Goal: Information Seeking & Learning: Learn about a topic

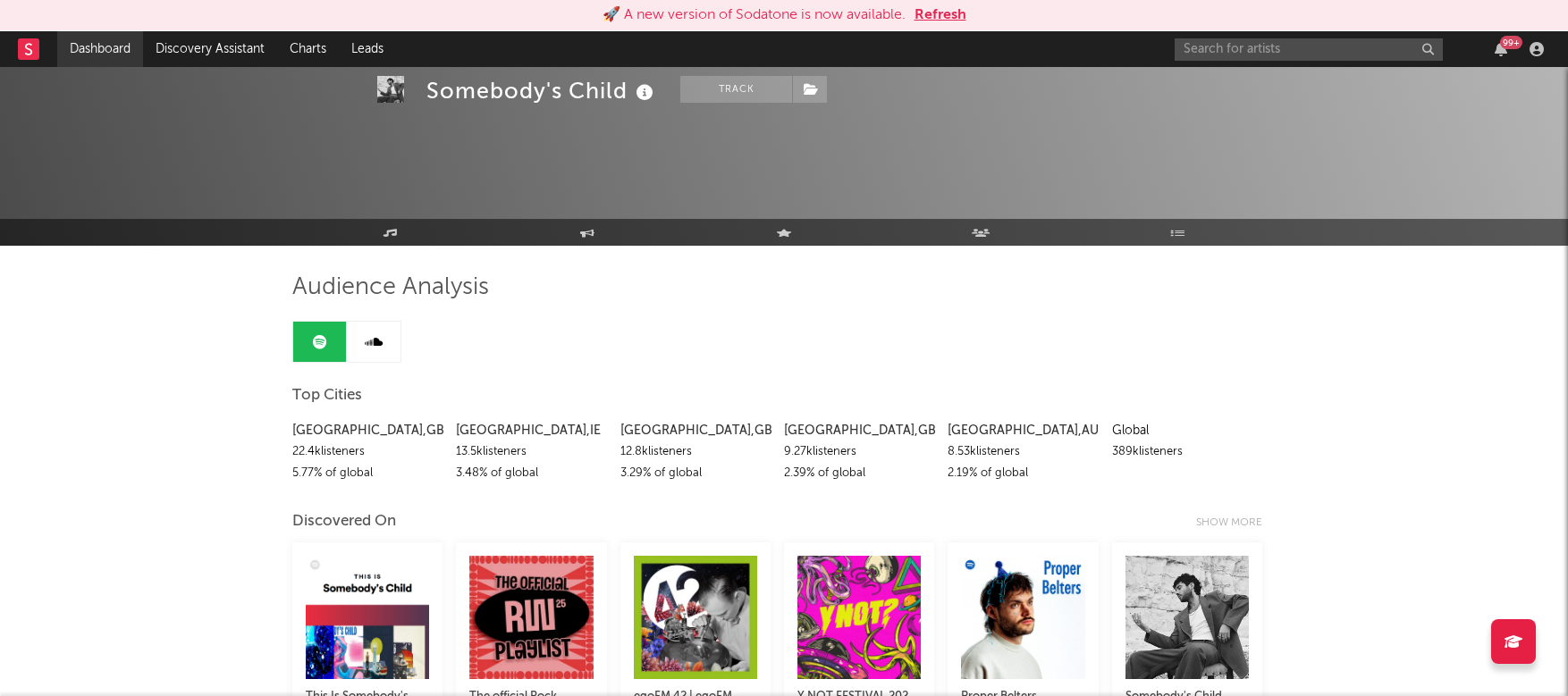
scroll to position [1730, 0]
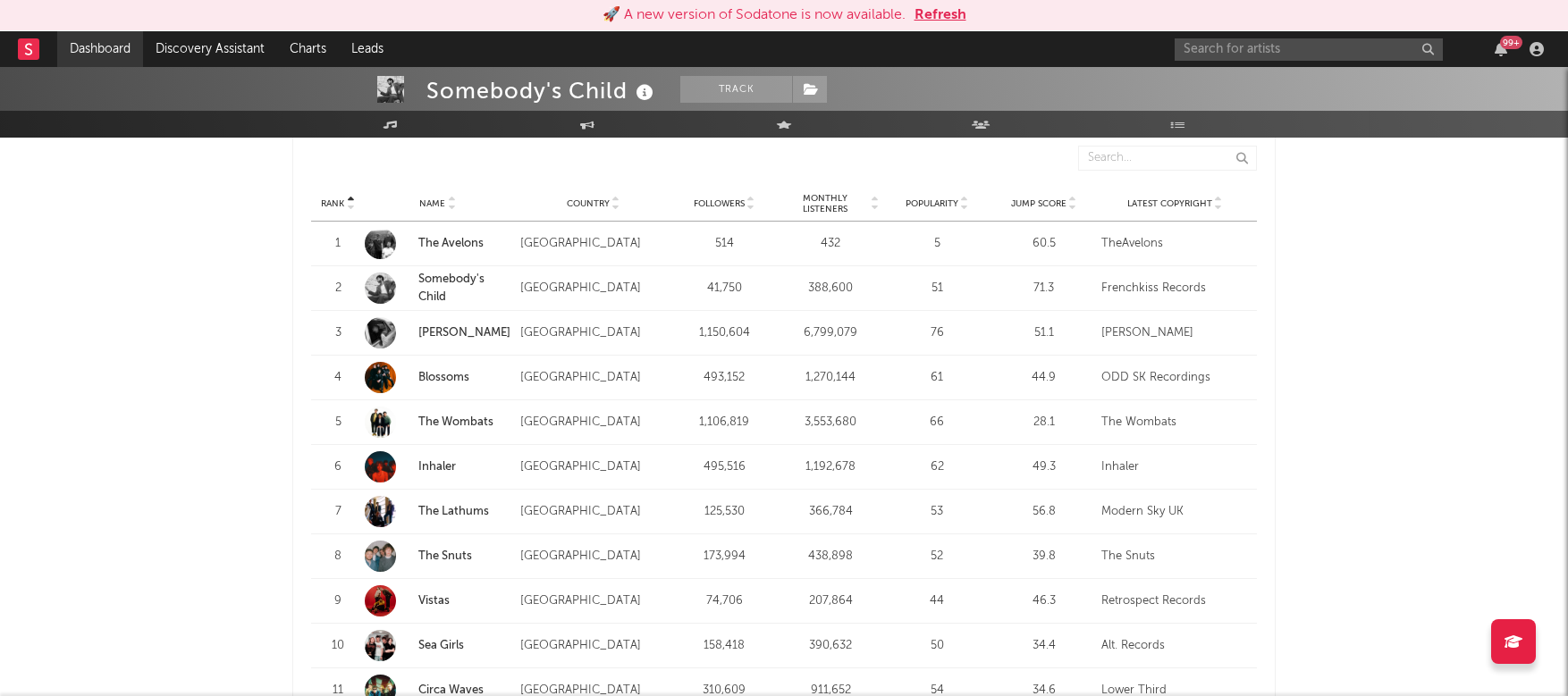
click at [78, 46] on link "Dashboard" at bounding box center [100, 49] width 86 height 36
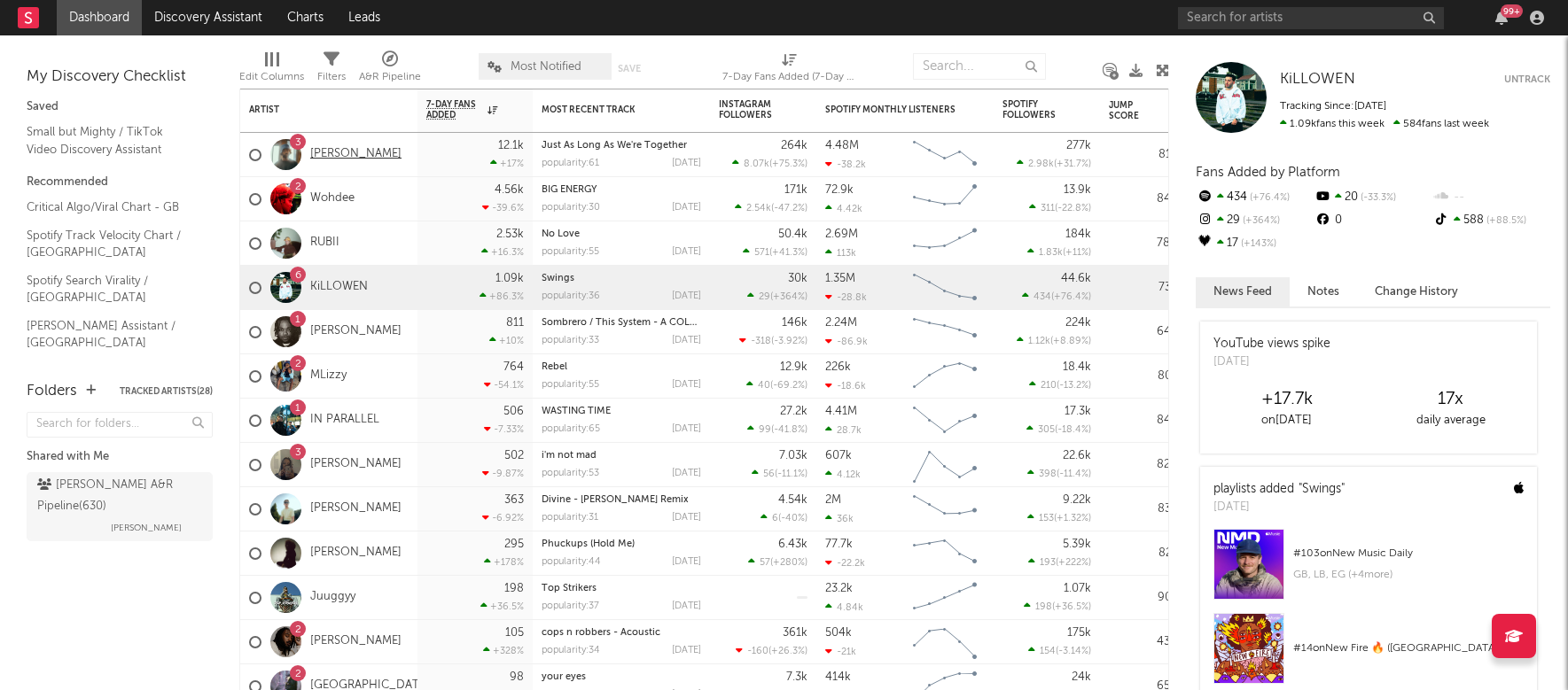
click at [342, 153] on link "[PERSON_NAME]" at bounding box center [355, 154] width 91 height 15
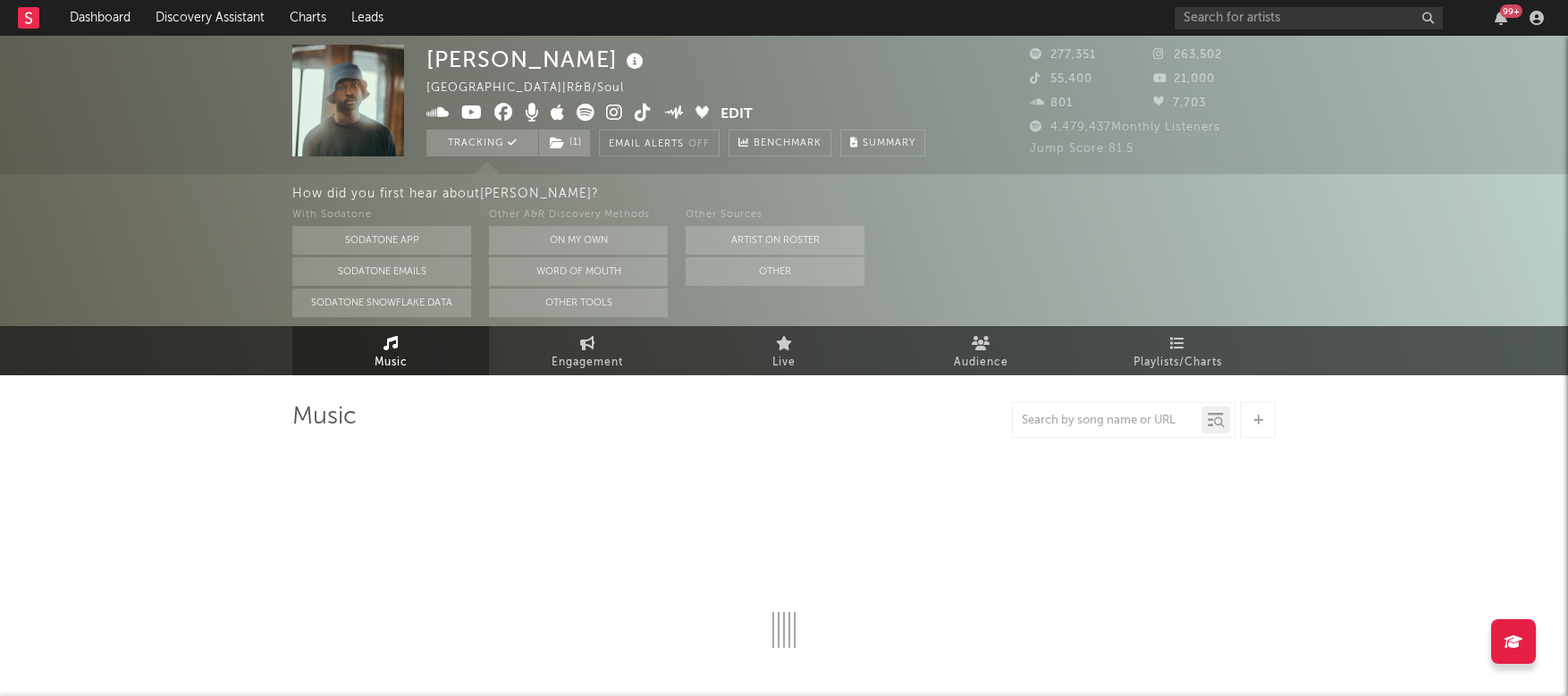
select select "6m"
